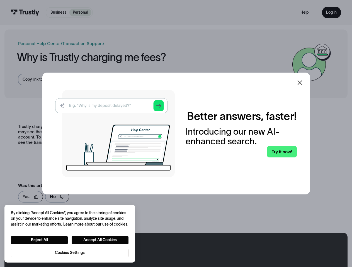
click at [175, 134] on img at bounding box center [114, 133] width 119 height 87
click at [302, 83] on icon at bounding box center [299, 82] width 5 height 5
click at [39, 240] on button "Reject All" at bounding box center [39, 240] width 57 height 8
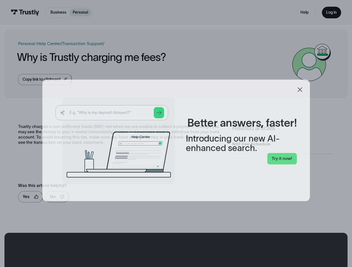
click at [100, 240] on button "Accept All Cookies" at bounding box center [100, 240] width 57 height 8
